Goal: Complete application form

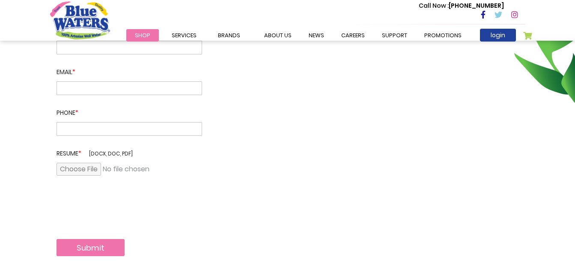
scroll to position [217, 0]
click at [96, 166] on input "file" at bounding box center [130, 168] width 146 height 13
click at [94, 169] on input "file" at bounding box center [130, 168] width 146 height 13
type input "**********"
click at [101, 168] on input "file" at bounding box center [130, 168] width 146 height 13
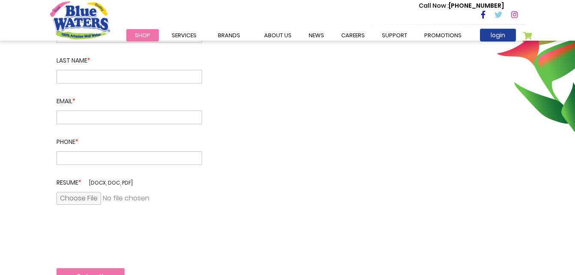
scroll to position [198, 0]
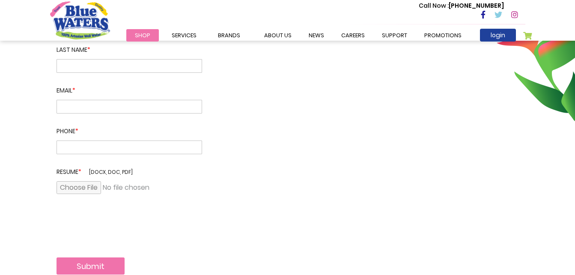
click at [98, 173] on span "[docx, doc, pdf]" at bounding box center [111, 171] width 44 height 7
click at [98, 190] on input "file" at bounding box center [130, 187] width 146 height 13
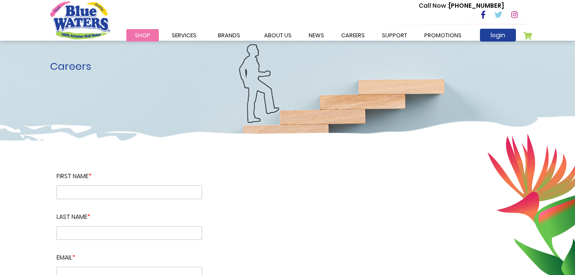
scroll to position [0, 0]
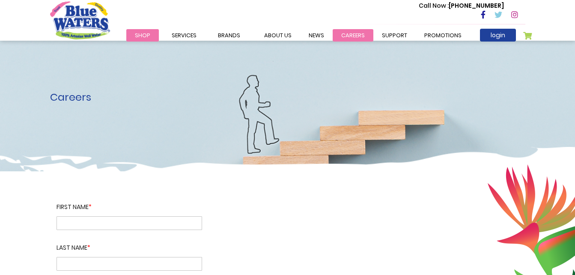
click at [356, 35] on link "careers" at bounding box center [353, 35] width 41 height 12
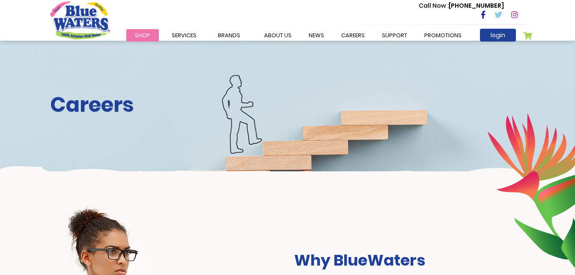
click at [135, 35] on span "Shop" at bounding box center [142, 35] width 15 height 8
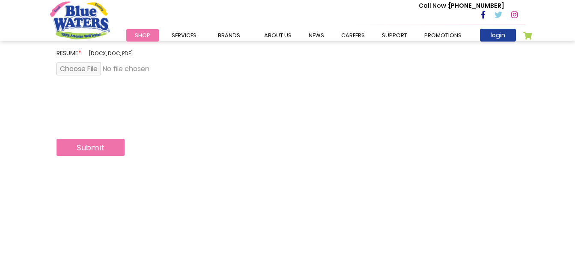
scroll to position [316, 0]
click at [85, 68] on input "file" at bounding box center [130, 69] width 146 height 13
type input "**********"
